Goal: Information Seeking & Learning: Find contact information

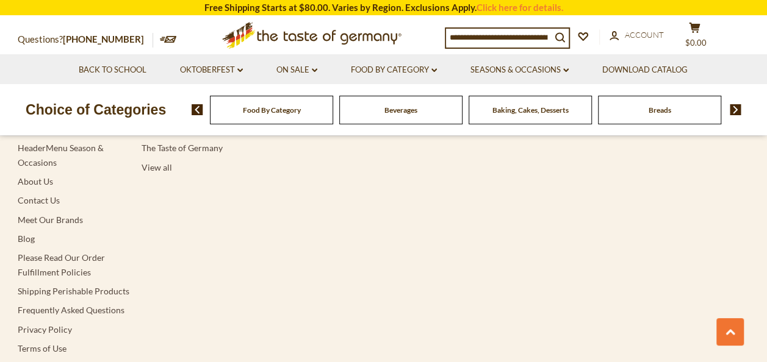
scroll to position [1240, 0]
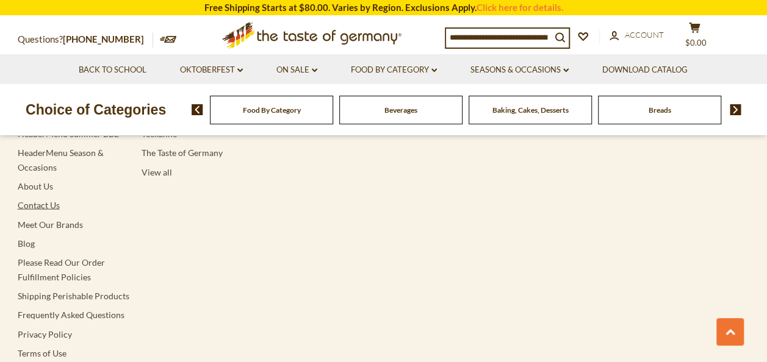
click at [31, 200] on link "Contact Us" at bounding box center [39, 205] width 42 height 10
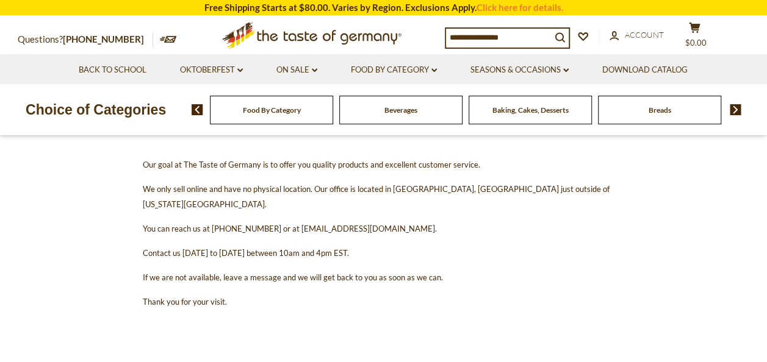
scroll to position [150, 0]
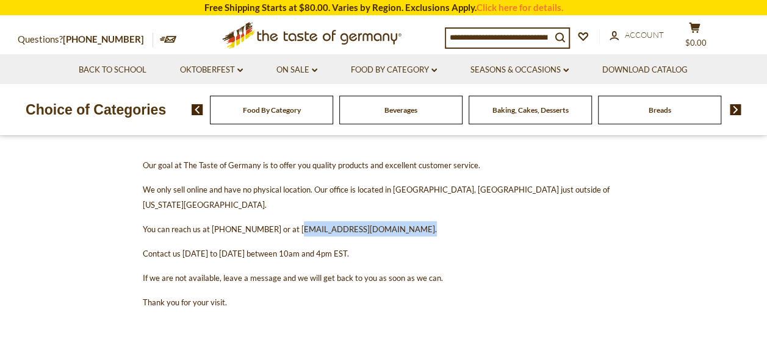
drag, startPoint x: 401, startPoint y: 214, endPoint x: 290, endPoint y: 210, distance: 110.5
click at [290, 225] on span "You can reach us at [PHONE_NUMBER] or at [EMAIL_ADDRESS][DOMAIN_NAME]." at bounding box center [290, 230] width 294 height 10
copy span "contact@thetasteofgermany.com"
